Goal: Task Accomplishment & Management: Use online tool/utility

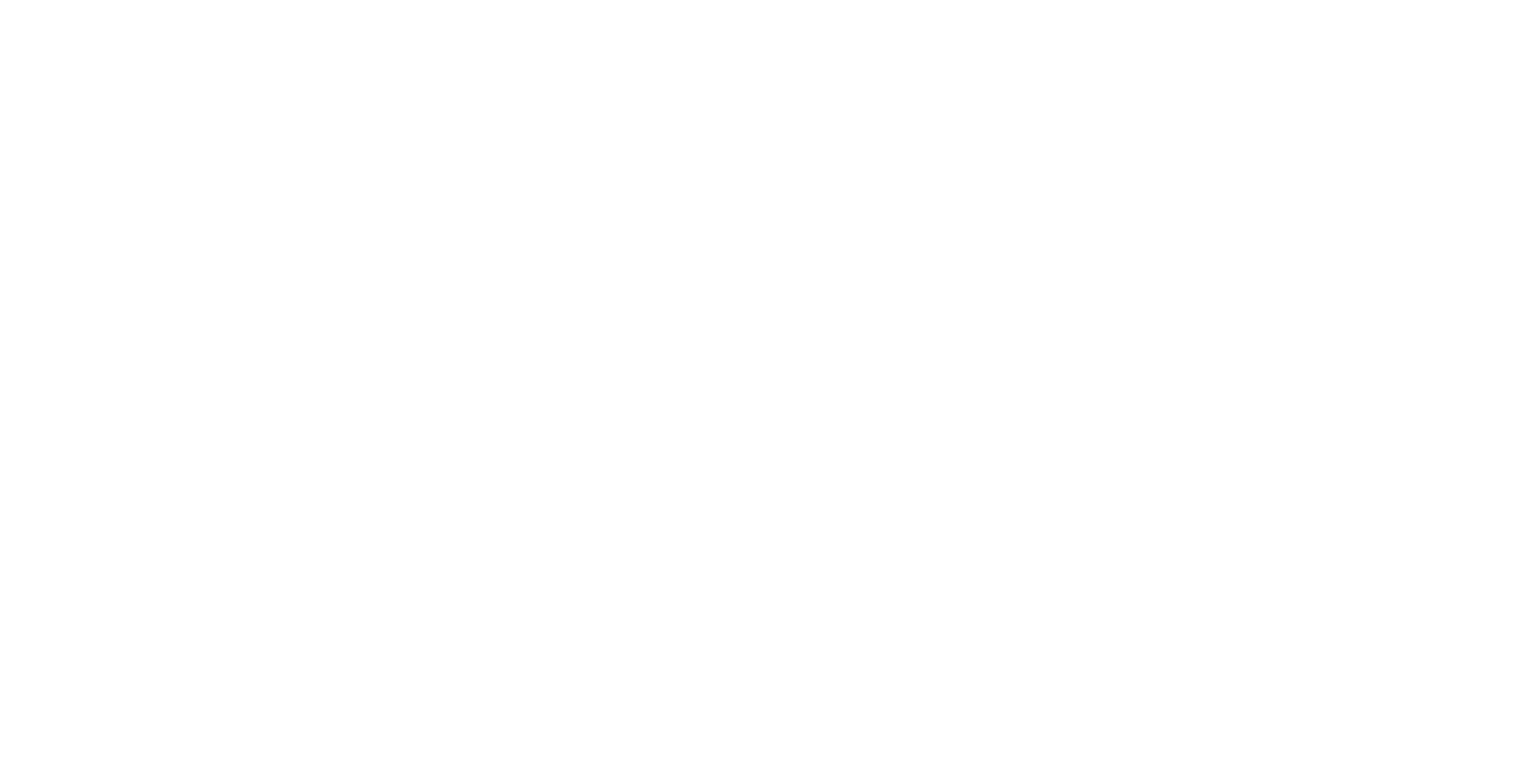
click at [765, 450] on main at bounding box center [762, 392] width 1523 height 784
